Goal: Task Accomplishment & Management: Manage account settings

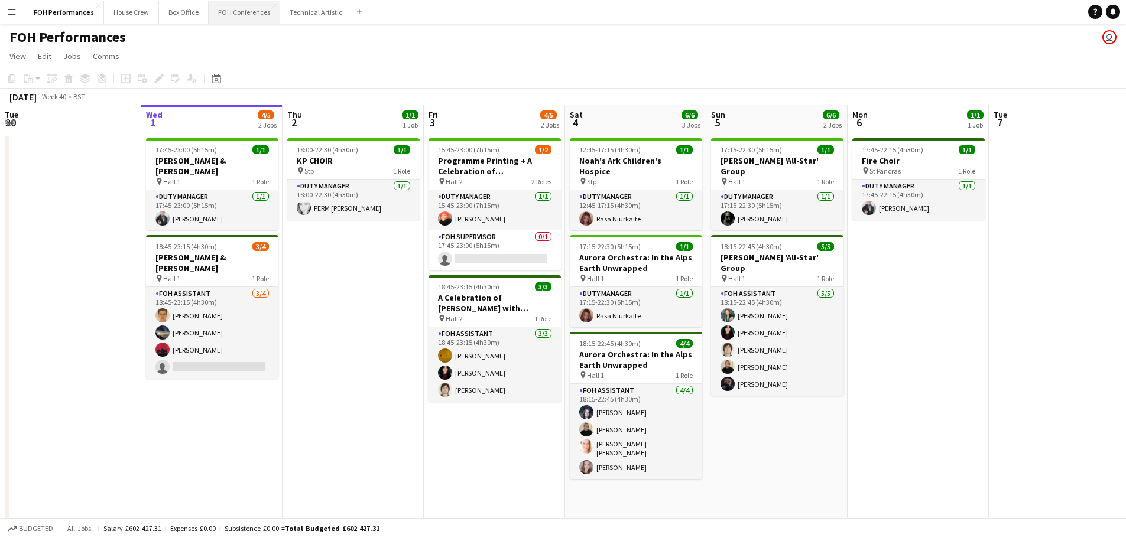
click at [222, 15] on button "FOH Conferences Close" at bounding box center [245, 12] width 72 height 23
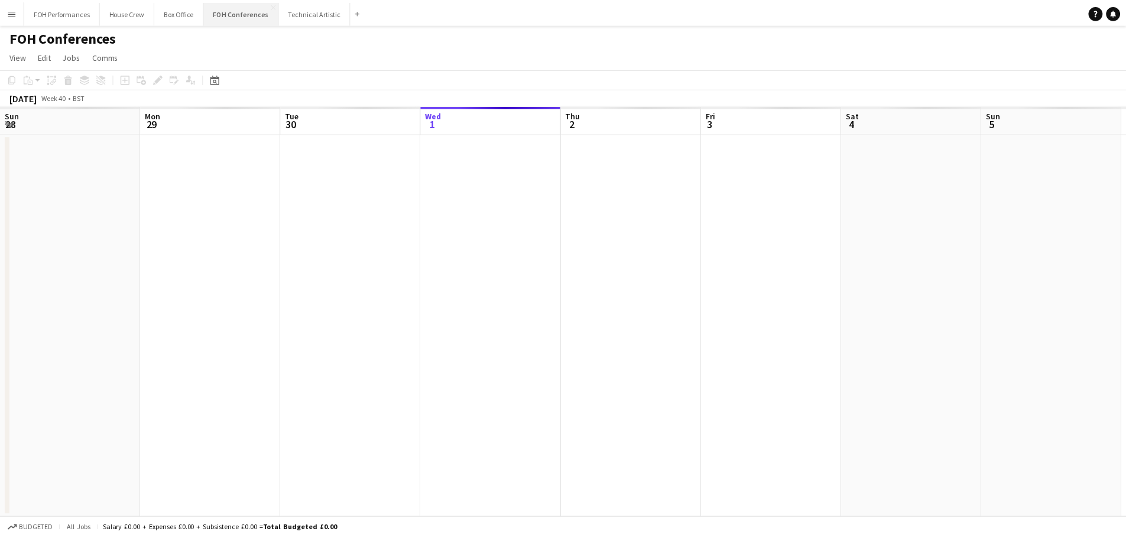
scroll to position [0, 283]
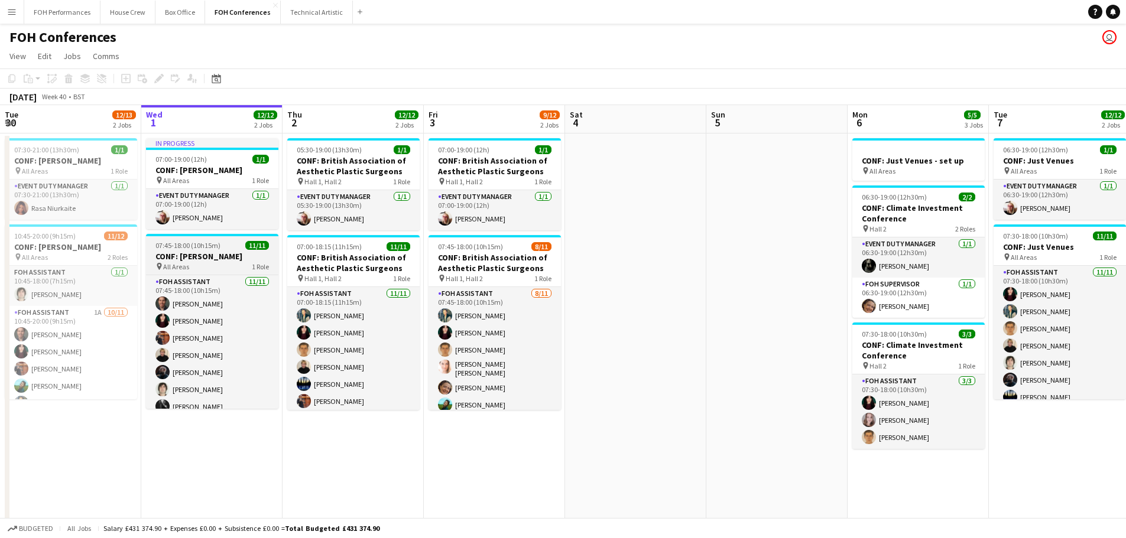
click at [188, 256] on h3 "CONF: [PERSON_NAME]" at bounding box center [212, 256] width 132 height 11
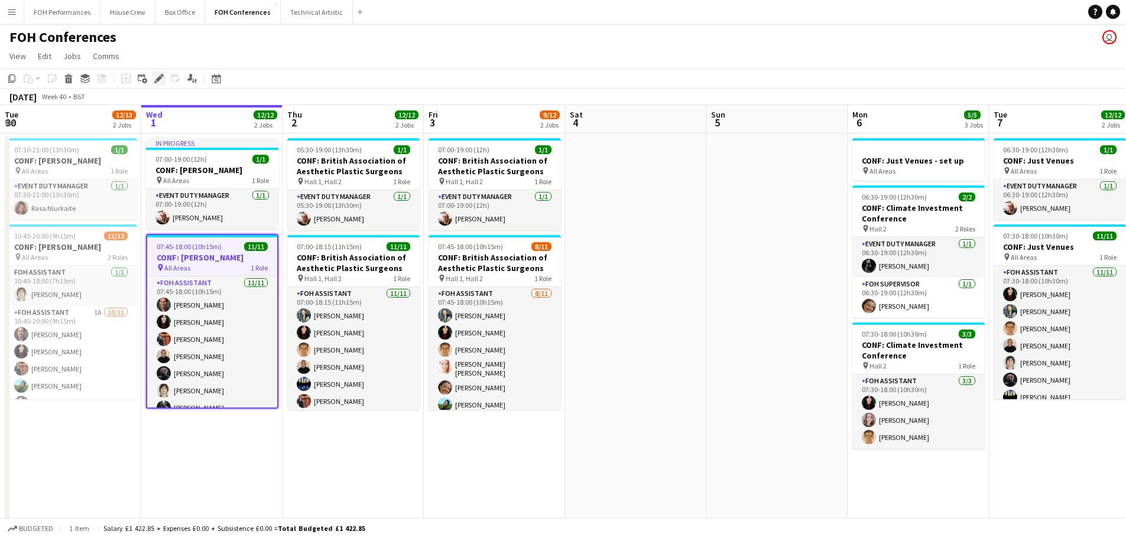
click at [158, 77] on icon at bounding box center [158, 79] width 7 height 7
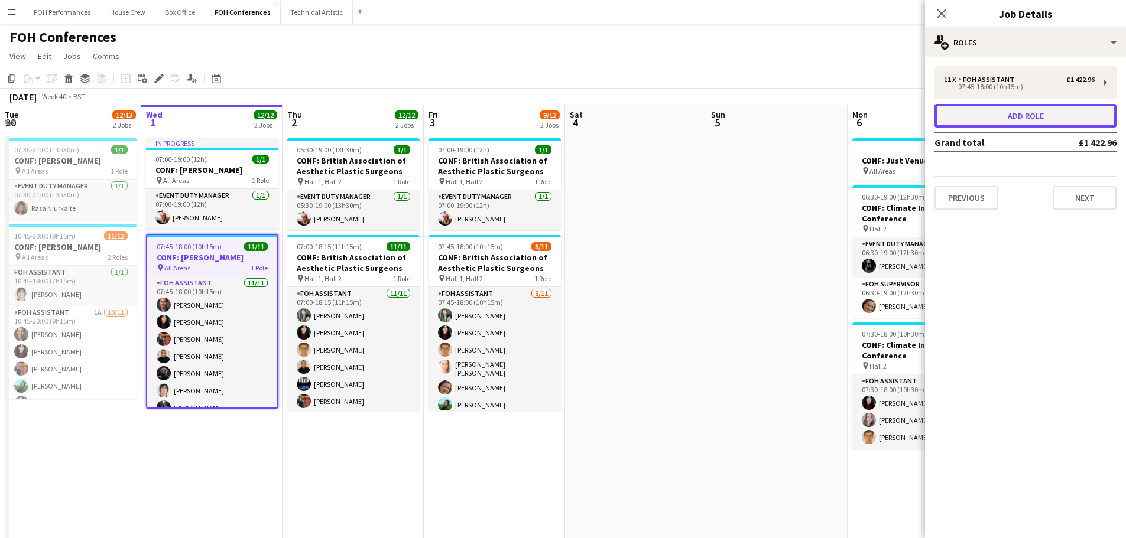
click at [1027, 115] on button "Add role" at bounding box center [1025, 116] width 182 height 24
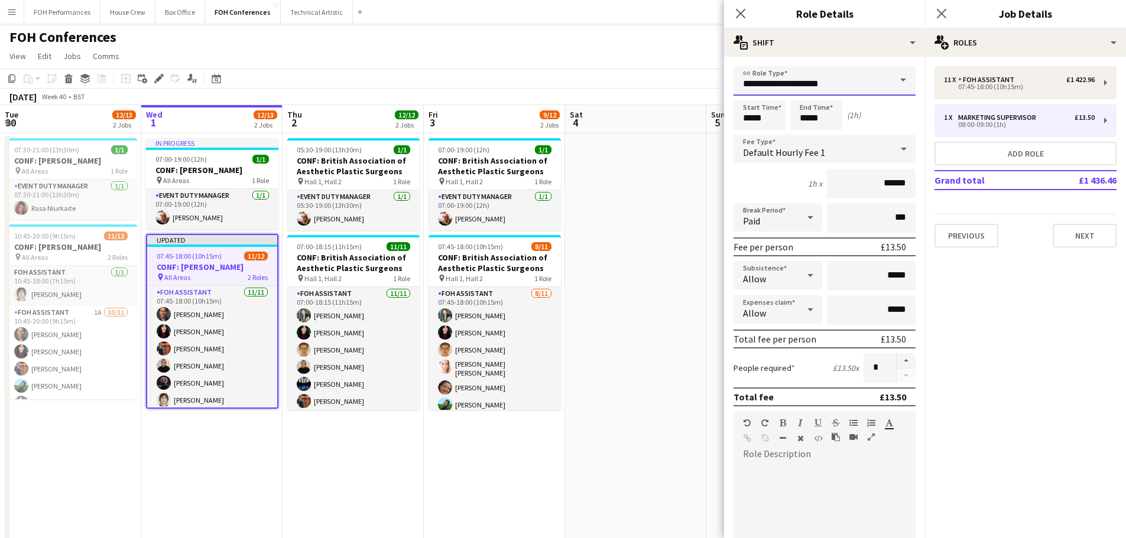
click at [877, 87] on input "**********" at bounding box center [824, 81] width 182 height 30
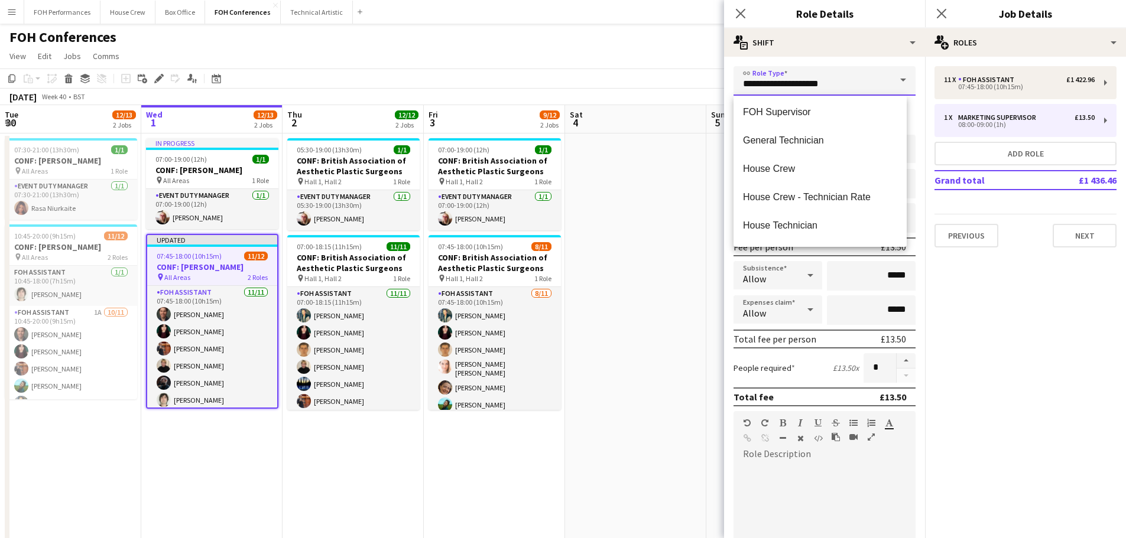
scroll to position [709, 0]
click at [790, 146] on span "FOH Assistant" at bounding box center [820, 142] width 154 height 11
type input "**********"
type input "******"
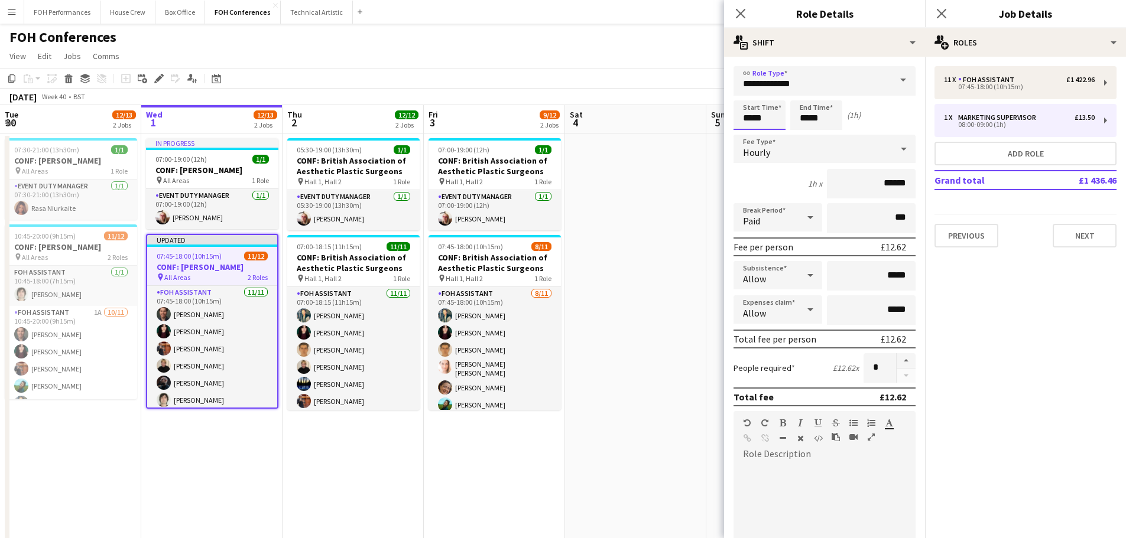
click at [780, 121] on input "*****" at bounding box center [759, 115] width 52 height 30
drag, startPoint x: 780, startPoint y: 121, endPoint x: 747, endPoint y: 118, distance: 32.7
click at [747, 118] on input "*****" at bounding box center [759, 115] width 52 height 30
type input "*****"
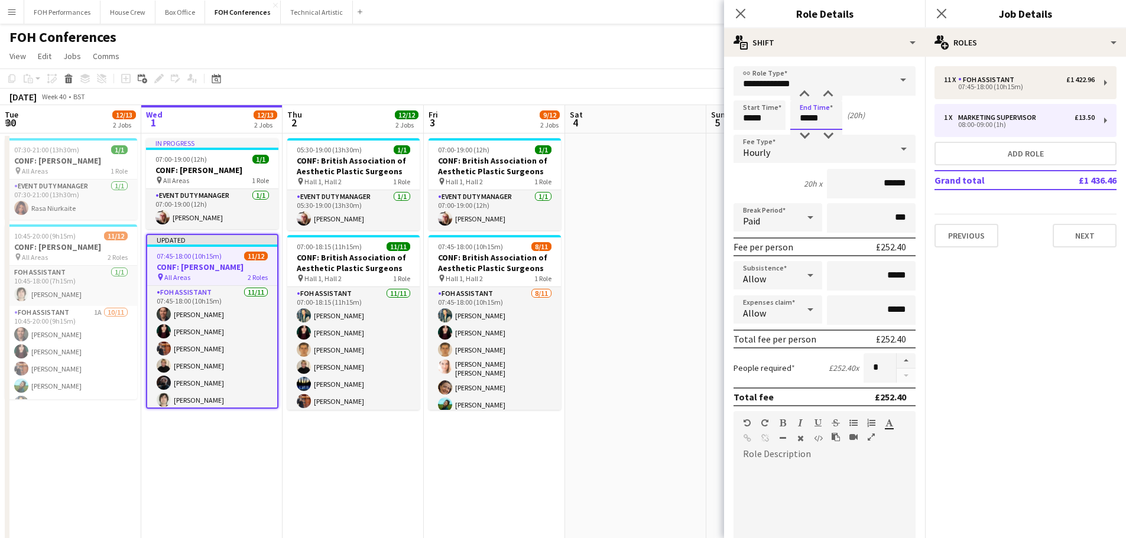
drag, startPoint x: 829, startPoint y: 117, endPoint x: 796, endPoint y: 111, distance: 33.7
click at [796, 111] on input "*****" at bounding box center [816, 115] width 52 height 30
type input "*****"
click at [865, 494] on div at bounding box center [824, 535] width 182 height 142
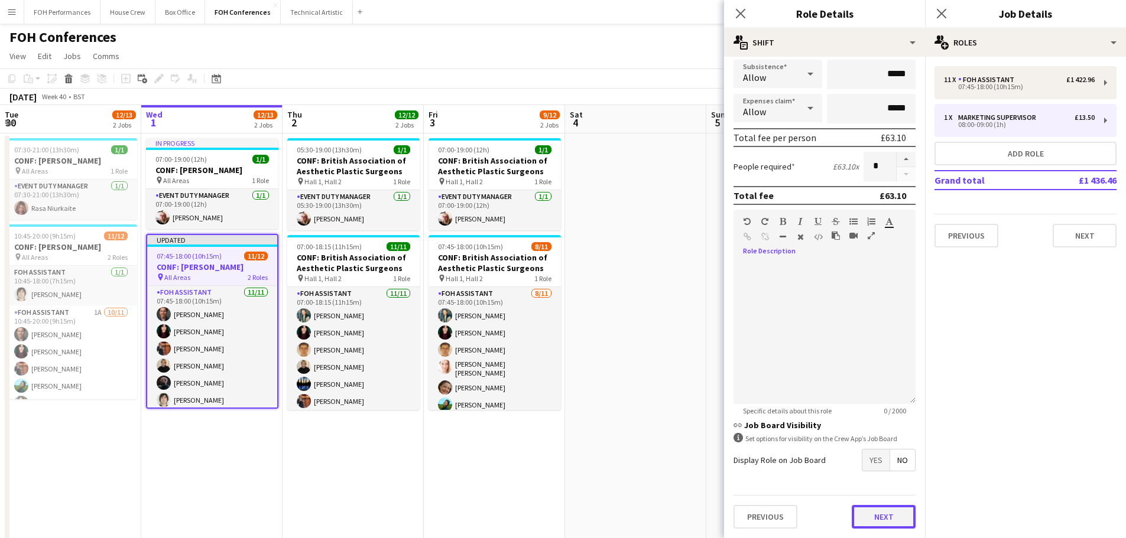
click at [875, 519] on button "Next" at bounding box center [884, 517] width 64 height 24
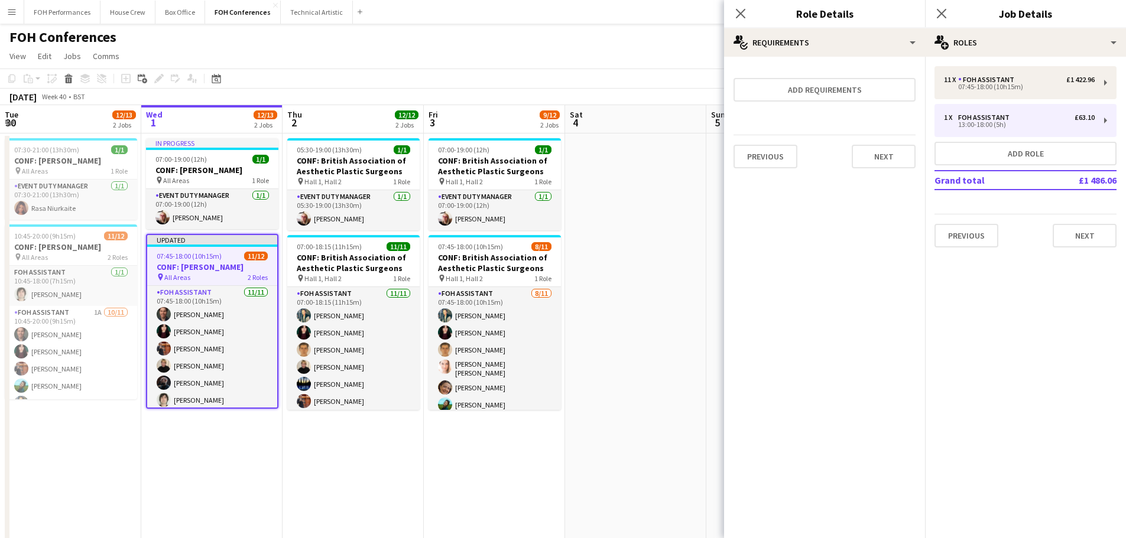
scroll to position [0, 0]
click at [888, 161] on button "Next" at bounding box center [884, 157] width 64 height 24
click at [889, 158] on button "Finish" at bounding box center [893, 159] width 44 height 24
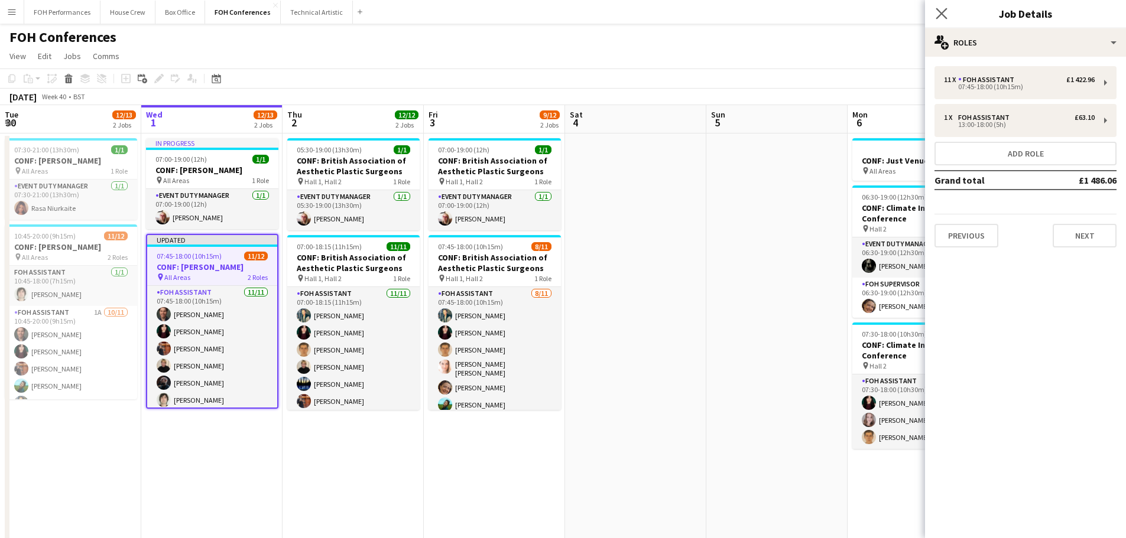
click at [949, 9] on app-icon "Close pop-in" at bounding box center [941, 13] width 17 height 17
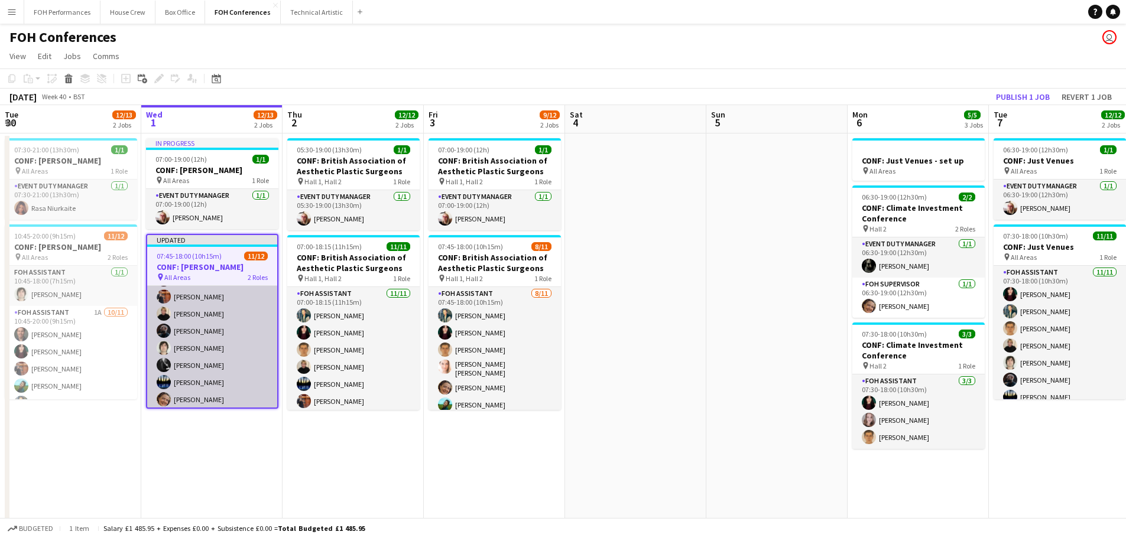
scroll to position [118, 0]
click at [202, 335] on app-card-role "FOH Assistant [DATE] 07:45-18:00 (10h15m) [PERSON_NAME] [PERSON_NAME] [PERSON_N…" at bounding box center [212, 274] width 130 height 212
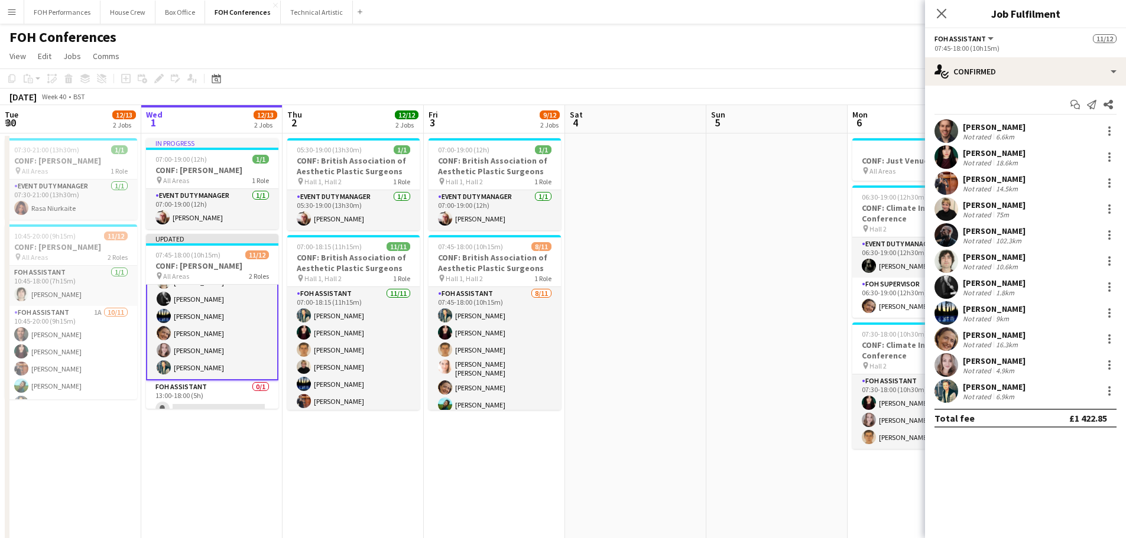
scroll to position [119, 0]
click at [1114, 182] on div at bounding box center [1109, 183] width 14 height 14
click at [1055, 239] on button "Switch crew" at bounding box center [1070, 233] width 92 height 28
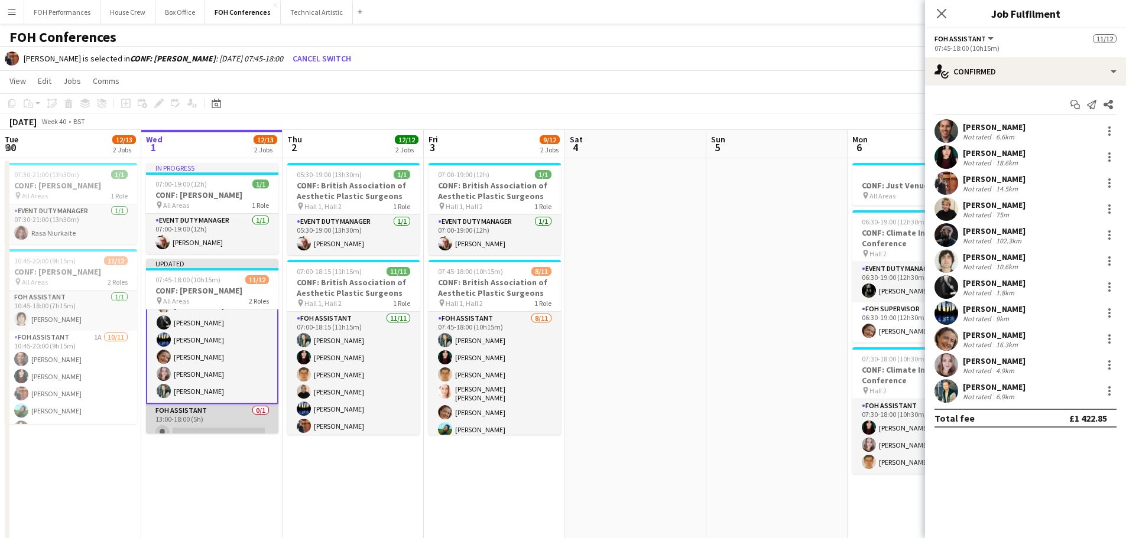
click at [206, 427] on app-card-role "FOH Assistant 0/1 13:00-18:00 (5h) single-neutral-actions" at bounding box center [212, 424] width 132 height 40
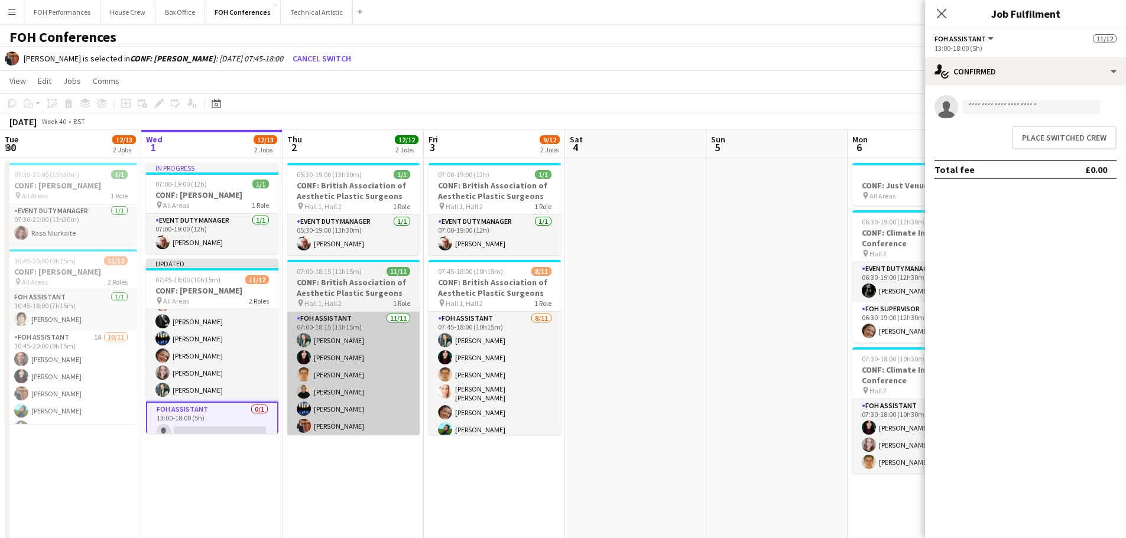
scroll to position [118, 0]
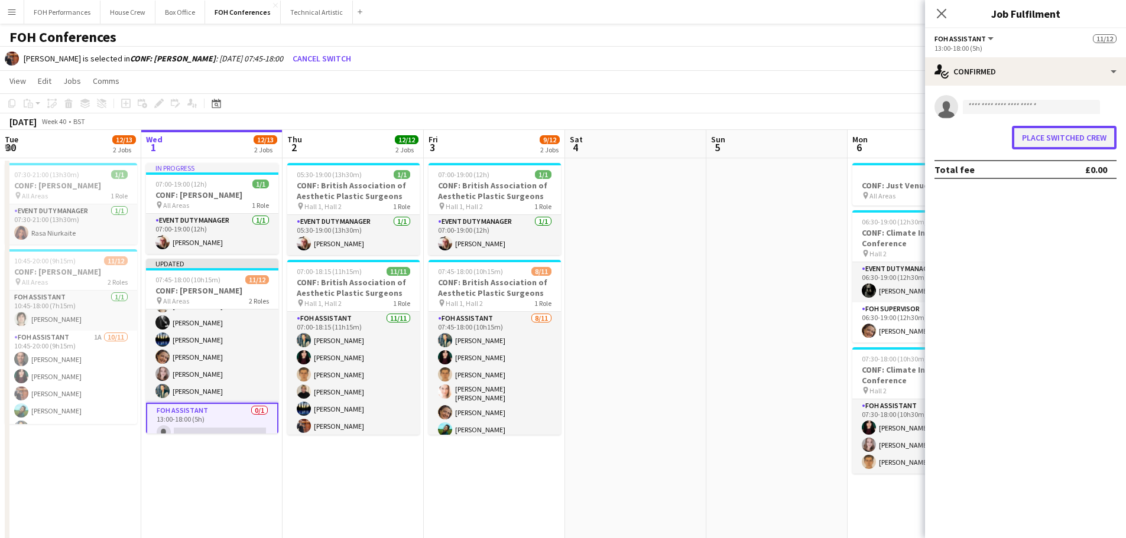
click at [1046, 133] on button "Place switched crew" at bounding box center [1064, 138] width 105 height 24
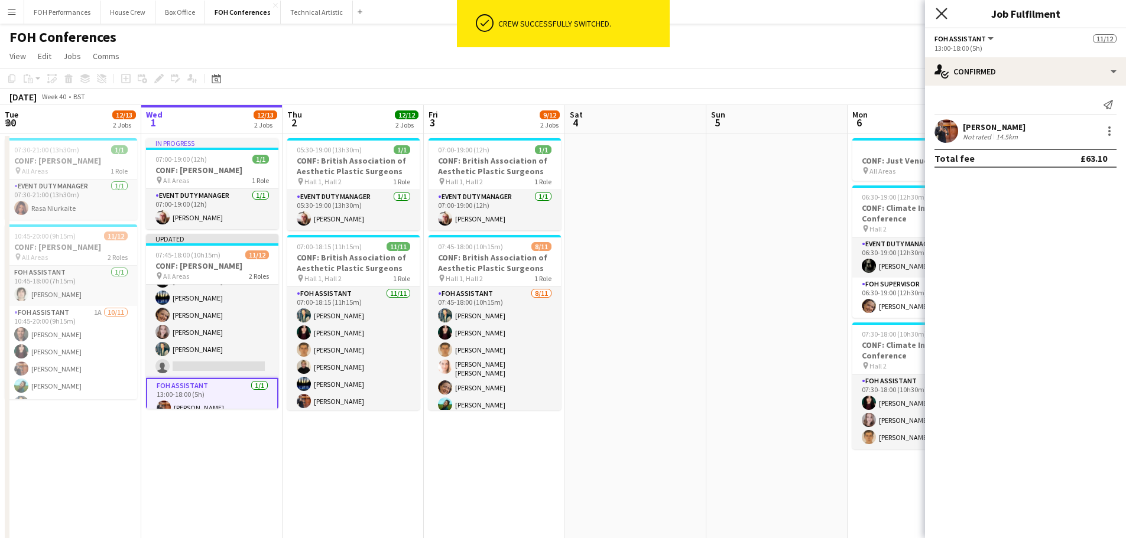
click at [940, 13] on icon at bounding box center [941, 13] width 11 height 11
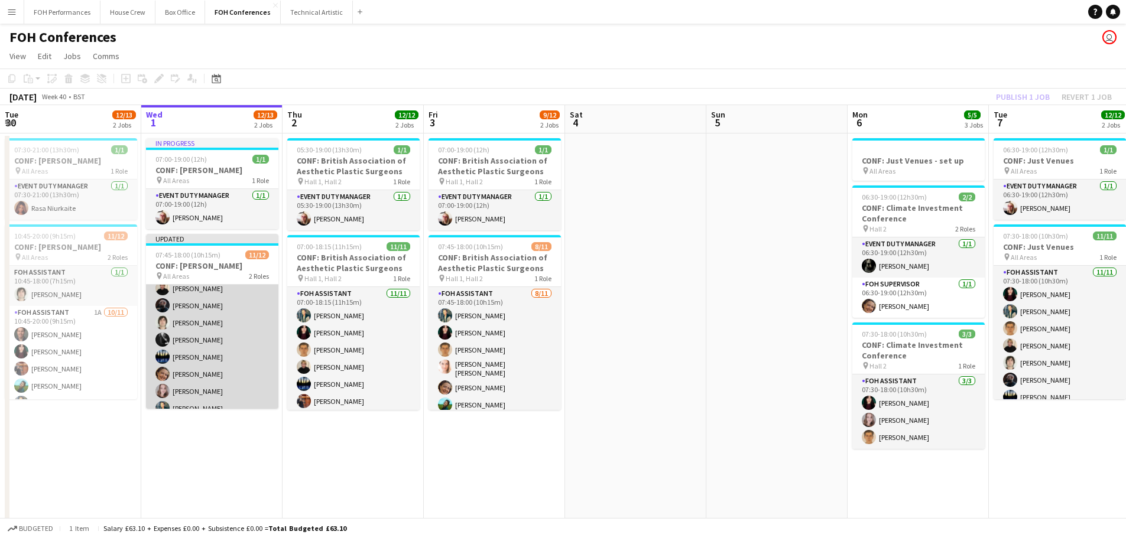
scroll to position [0, 0]
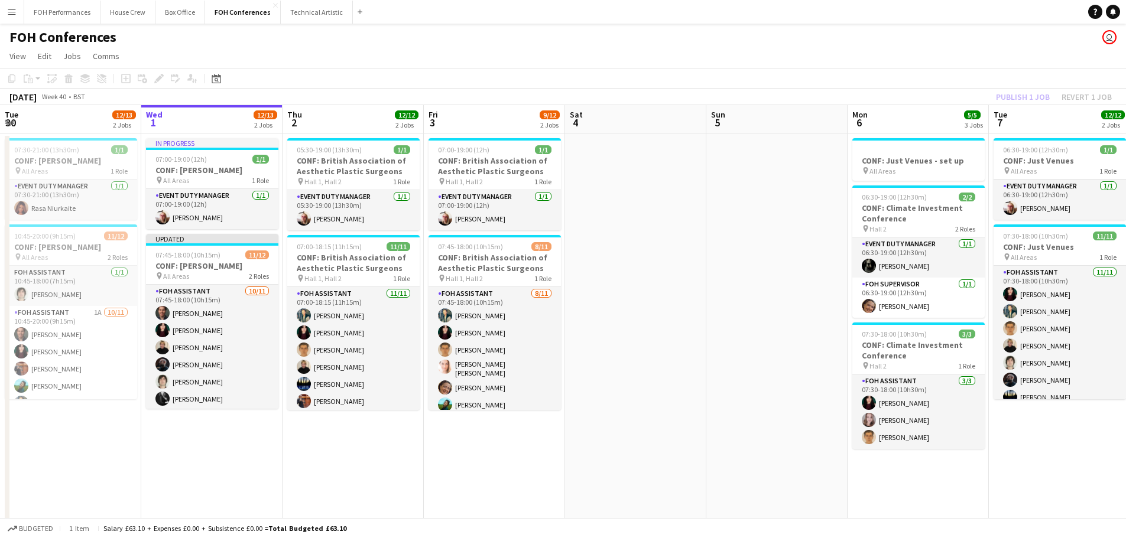
click at [1028, 91] on div "Publish 1 job Revert 1 job" at bounding box center [1054, 96] width 144 height 15
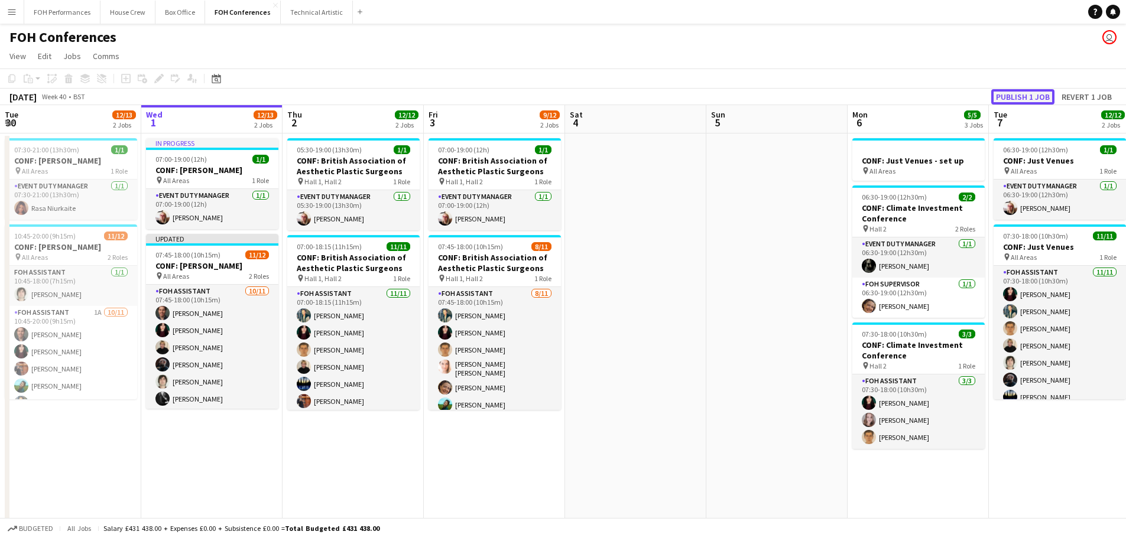
click at [1028, 95] on button "Publish 1 job" at bounding box center [1022, 96] width 63 height 15
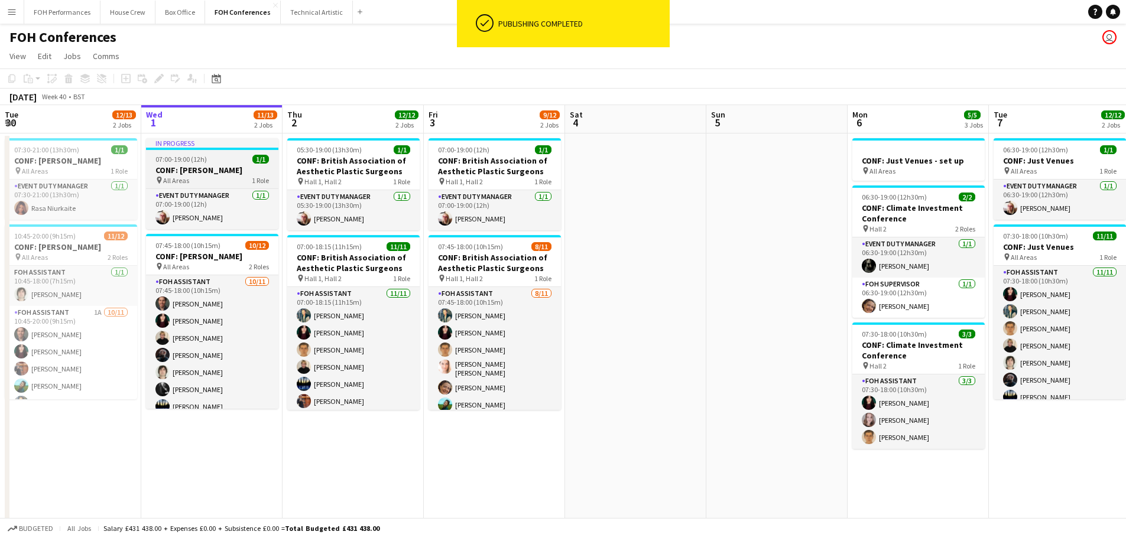
click at [180, 163] on span "07:00-19:00 (12h)" at bounding box center [180, 159] width 51 height 9
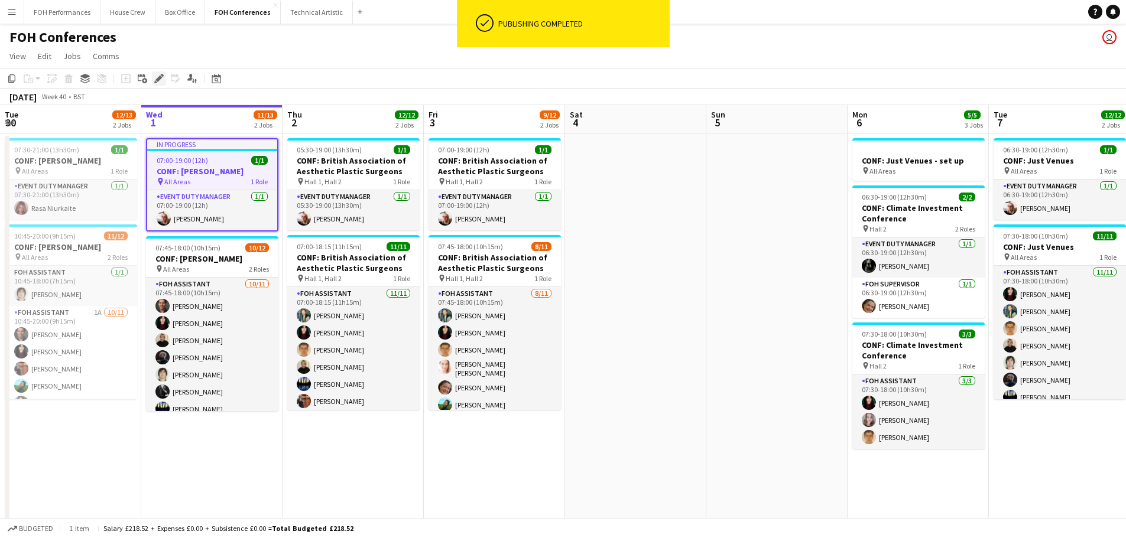
click at [155, 79] on icon "Edit" at bounding box center [158, 78] width 9 height 9
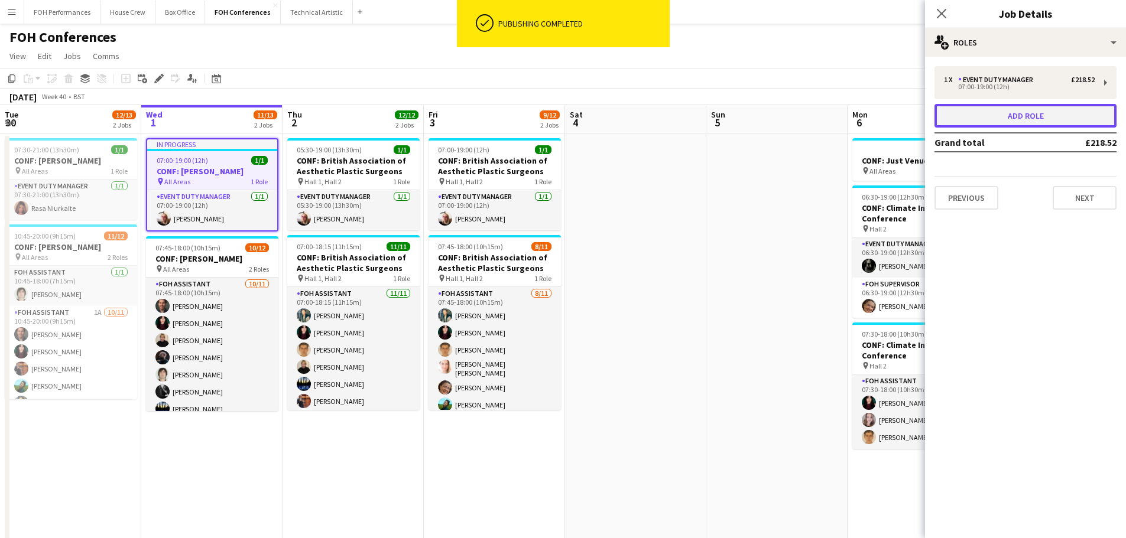
click at [950, 112] on button "Add role" at bounding box center [1025, 116] width 182 height 24
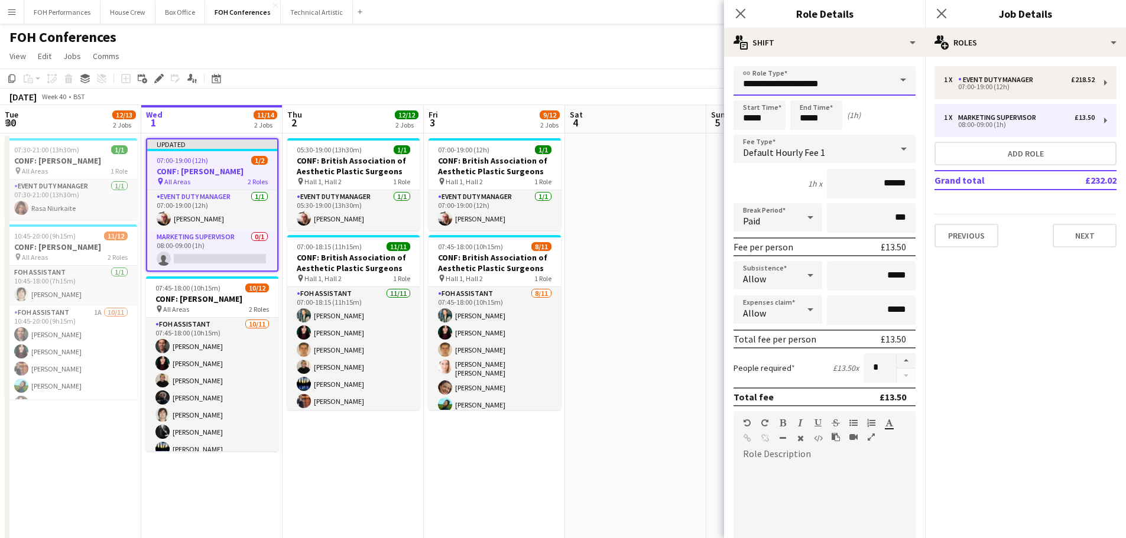
click at [845, 84] on input "**********" at bounding box center [824, 81] width 182 height 30
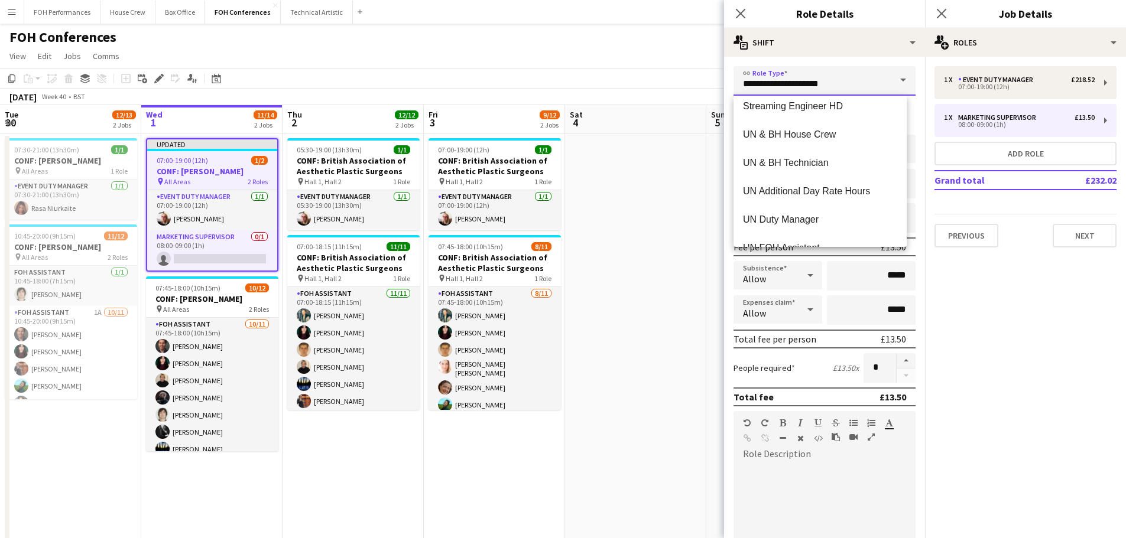
scroll to position [1419, 0]
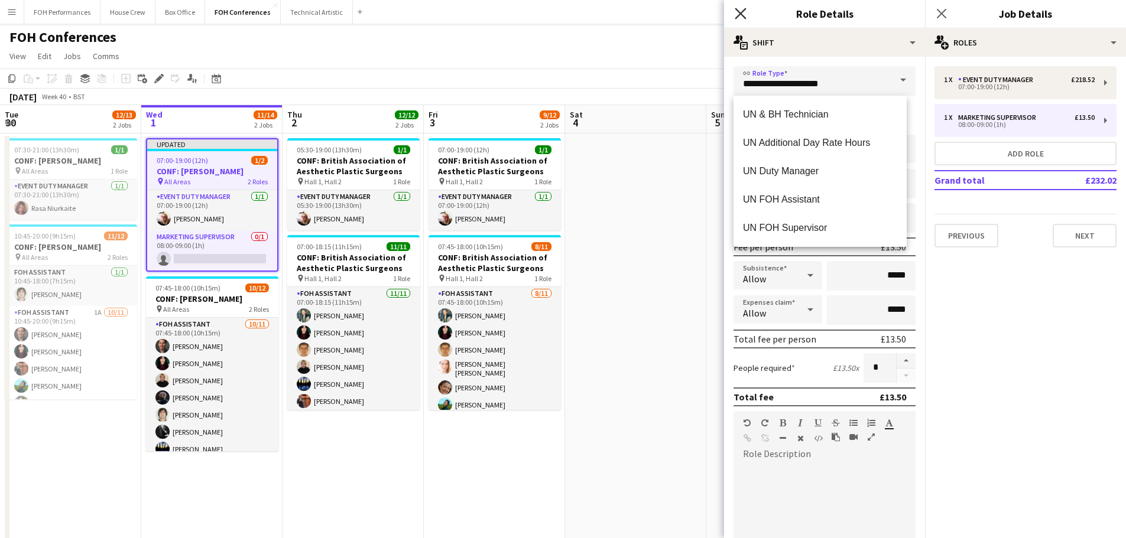
click at [744, 9] on icon "Close pop-in" at bounding box center [740, 13] width 11 height 11
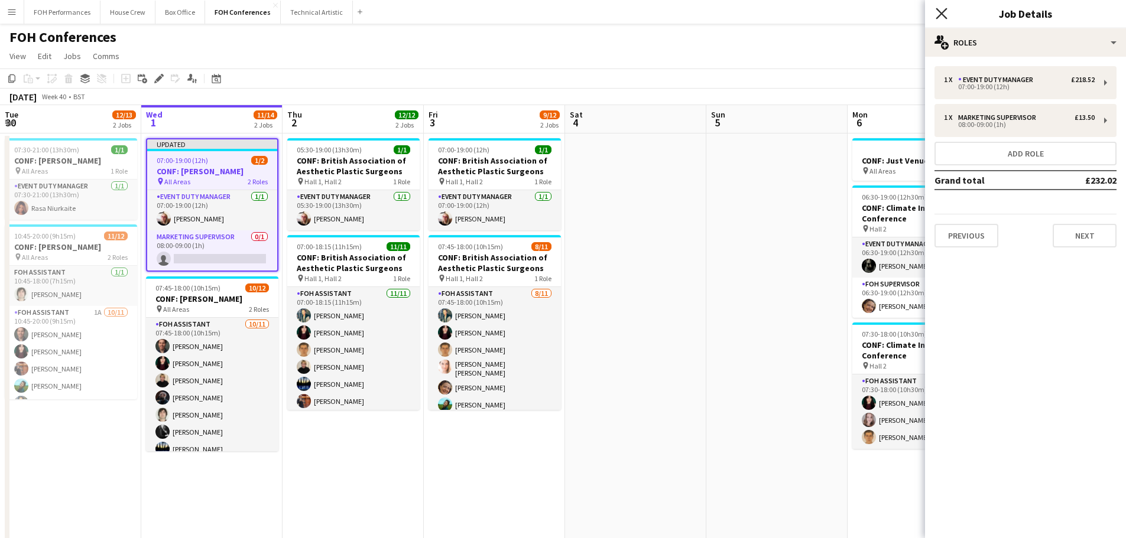
click at [940, 12] on icon at bounding box center [941, 13] width 11 height 11
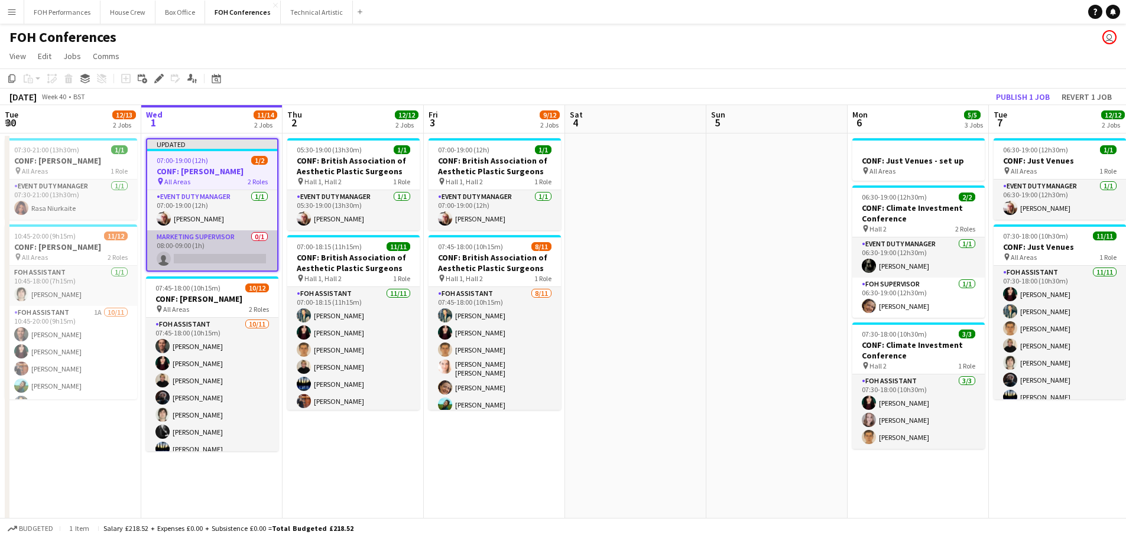
click at [221, 252] on app-card-role "Marketing Supervisor 0/1 08:00-09:00 (1h) single-neutral-actions" at bounding box center [212, 251] width 130 height 40
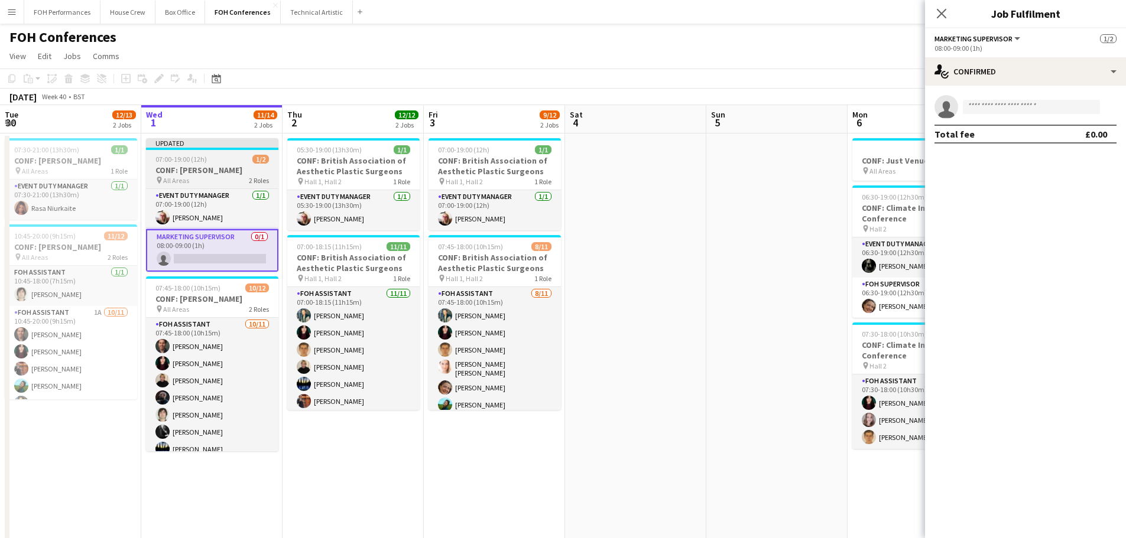
click at [224, 171] on h3 "CONF: [PERSON_NAME]" at bounding box center [212, 170] width 132 height 11
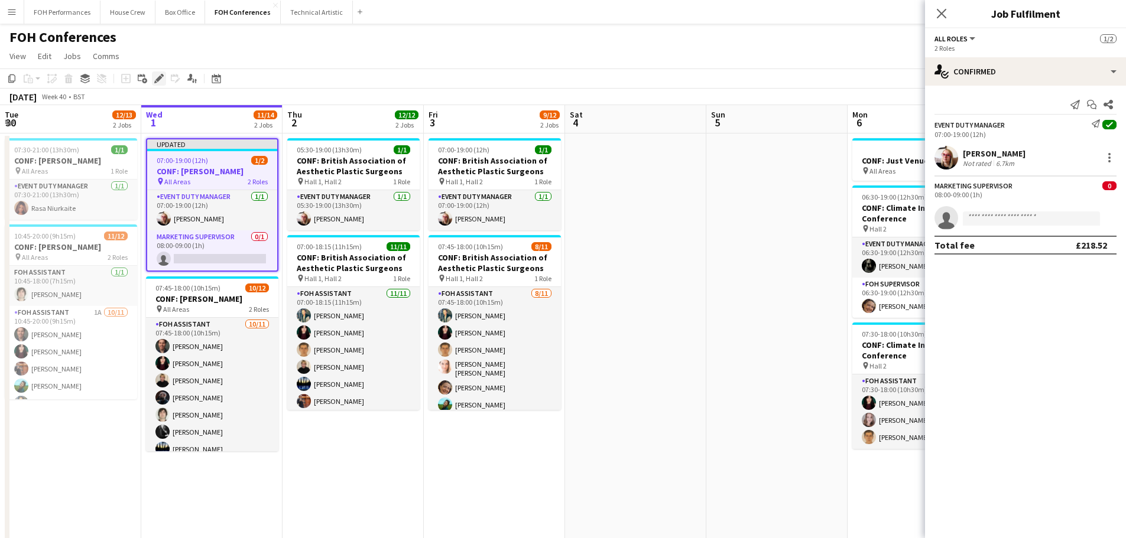
click at [159, 80] on icon at bounding box center [158, 79] width 7 height 7
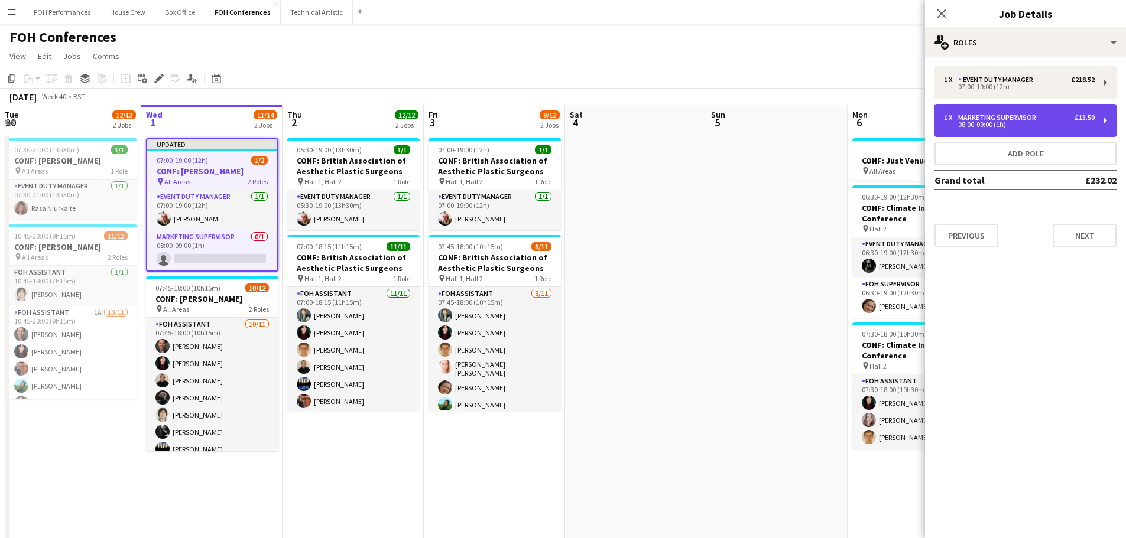
click at [1105, 119] on div "1 x Marketing Supervisor £13.50 08:00-09:00 (1h)" at bounding box center [1025, 120] width 182 height 33
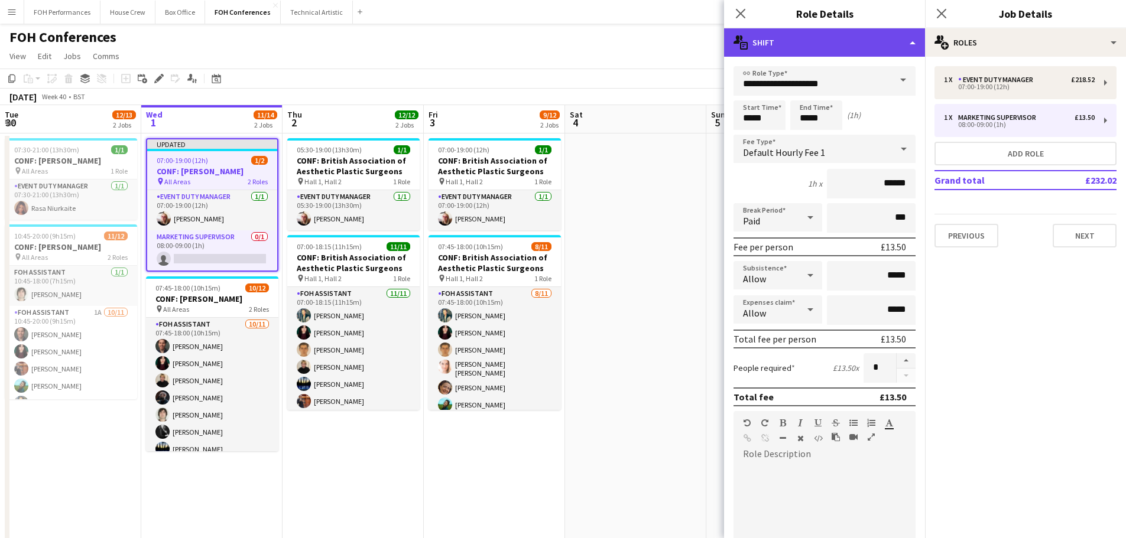
click at [910, 41] on div "multiple-actions-text Shift" at bounding box center [824, 42] width 201 height 28
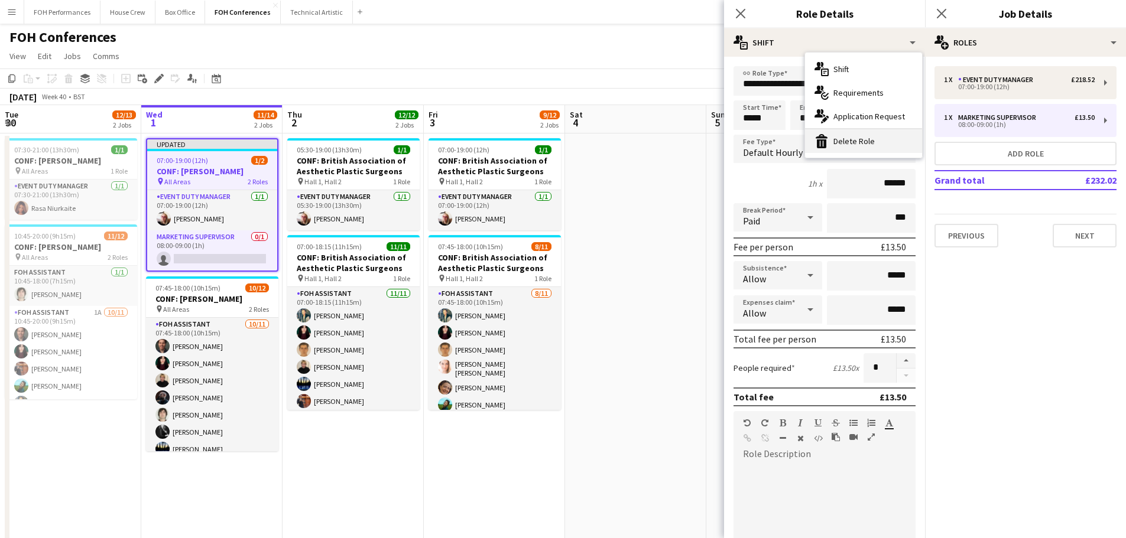
click at [863, 137] on div "bin-2 Delete Role" at bounding box center [863, 141] width 117 height 24
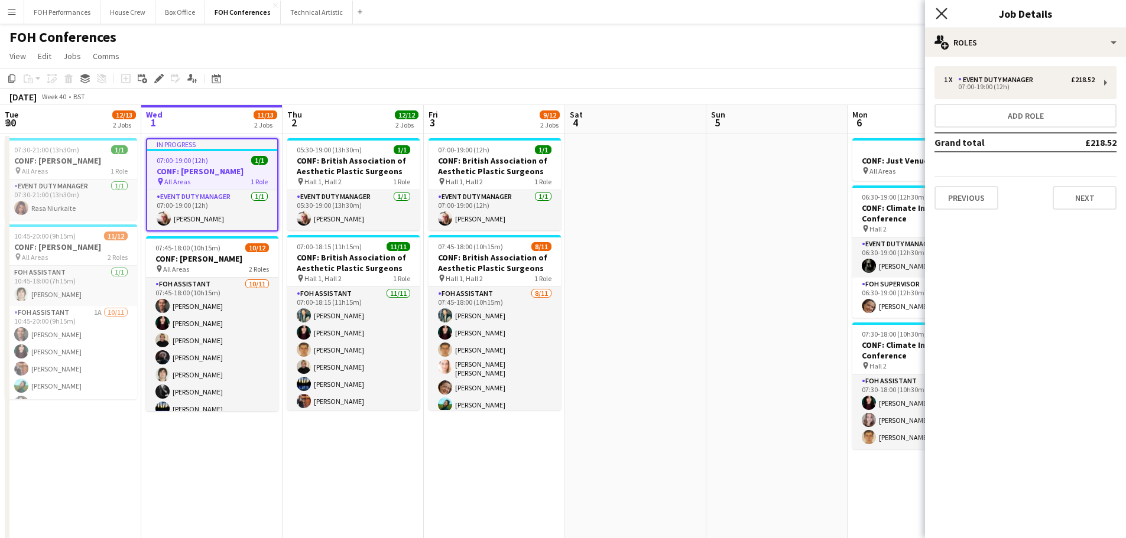
click at [945, 12] on icon "Close pop-in" at bounding box center [941, 13] width 11 height 11
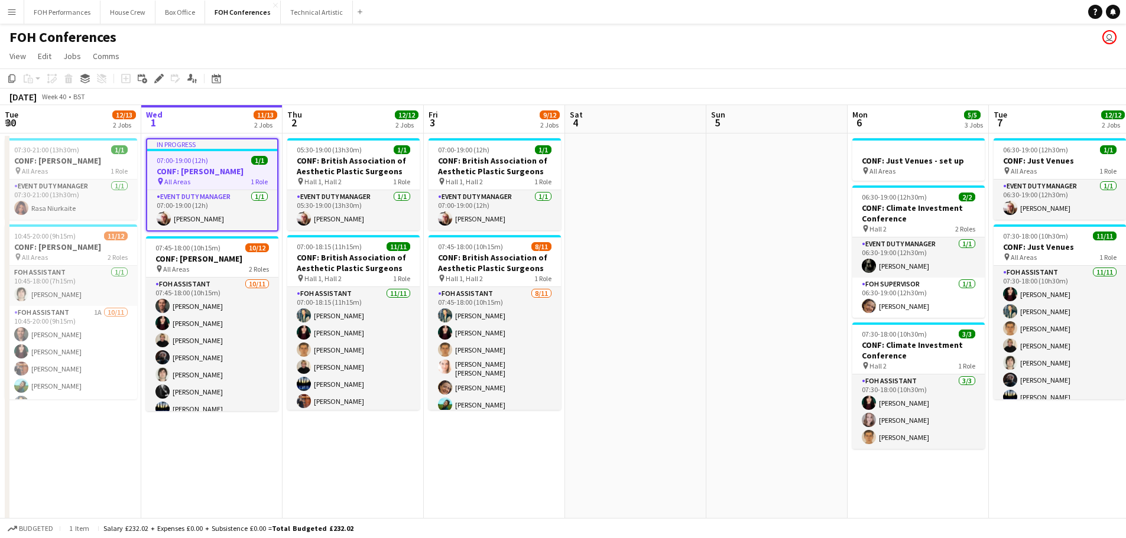
click at [832, 76] on app-toolbar "Copy Paste Paste Ctrl+V Paste with crew Ctrl+Shift+V Paste linked Job [GEOGRAPH…" at bounding box center [563, 79] width 1126 height 20
